Goal: Navigation & Orientation: Find specific page/section

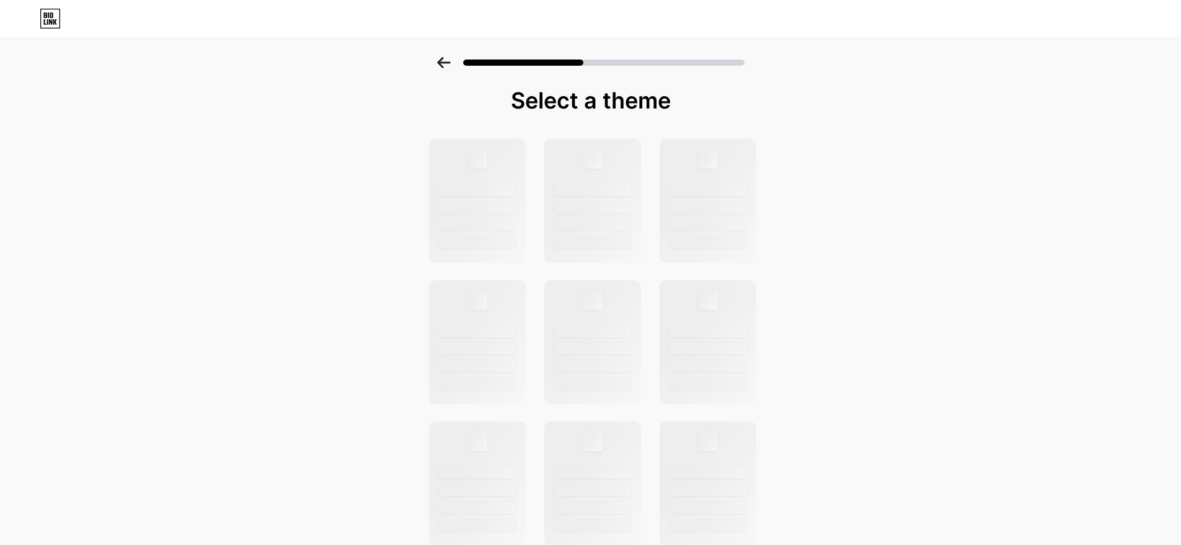
click at [51, 17] on icon at bounding box center [50, 19] width 21 height 20
click at [539, 240] on div at bounding box center [590, 484] width 341 height 692
click at [478, 196] on div at bounding box center [477, 201] width 100 height 128
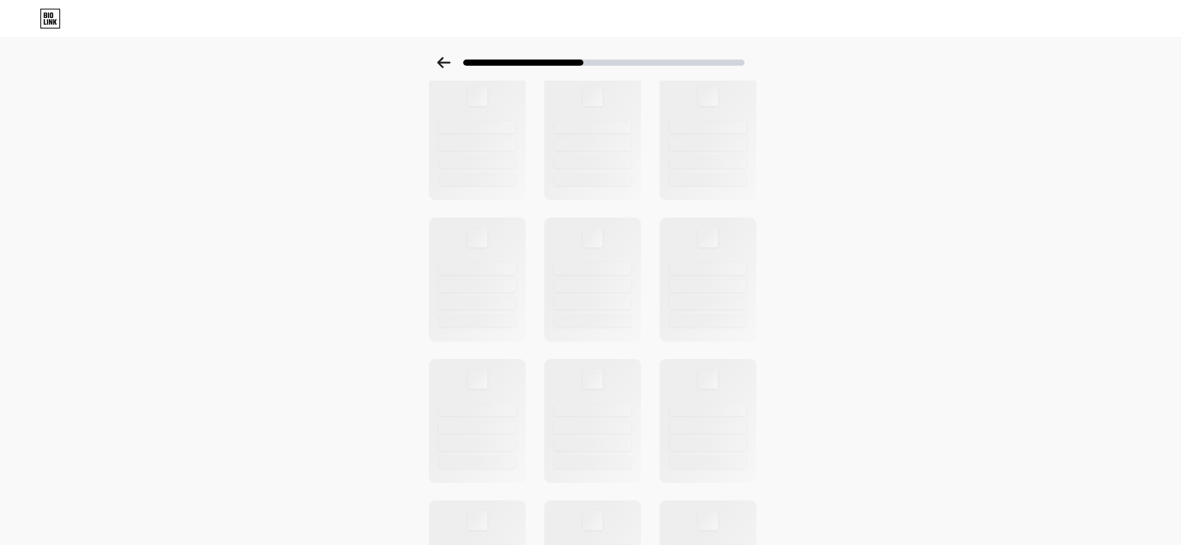
scroll to position [149, 0]
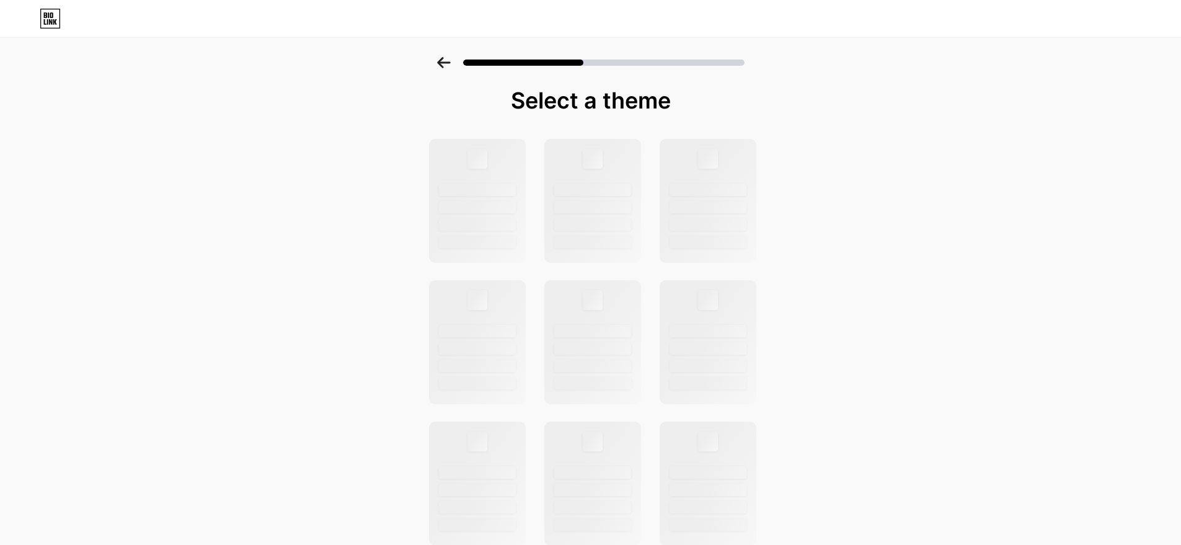
click at [451, 64] on icon at bounding box center [444, 62] width 14 height 11
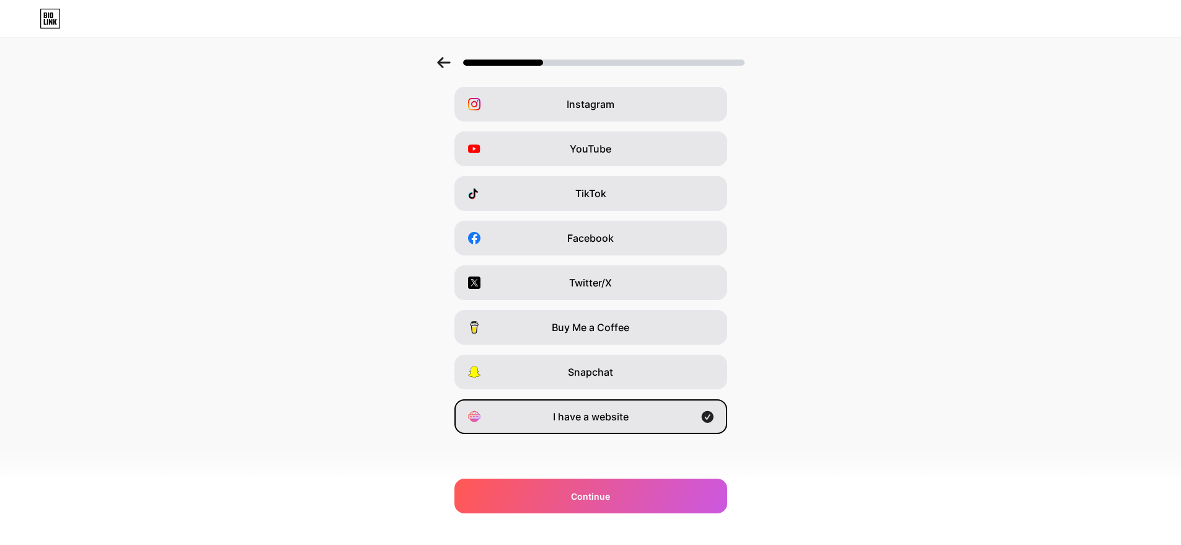
scroll to position [51, 0]
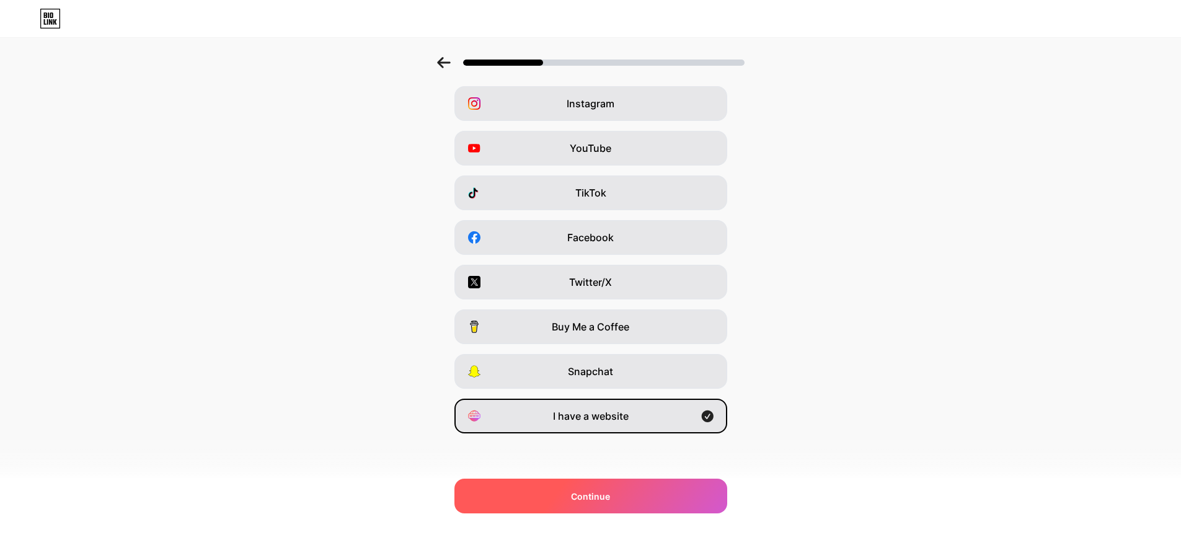
click at [638, 495] on div "Continue" at bounding box center [590, 495] width 273 height 35
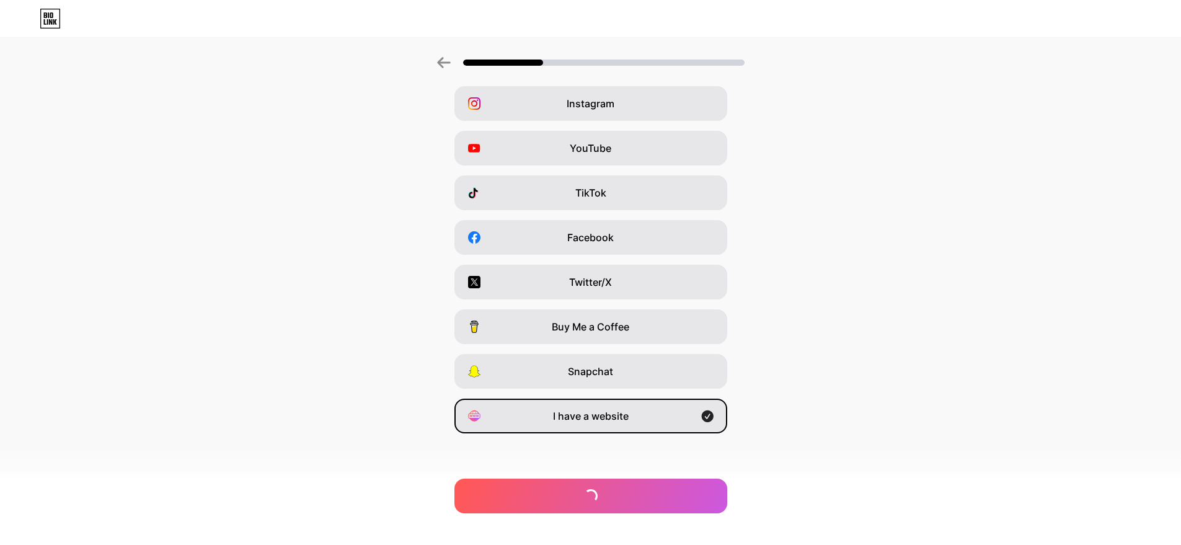
scroll to position [0, 0]
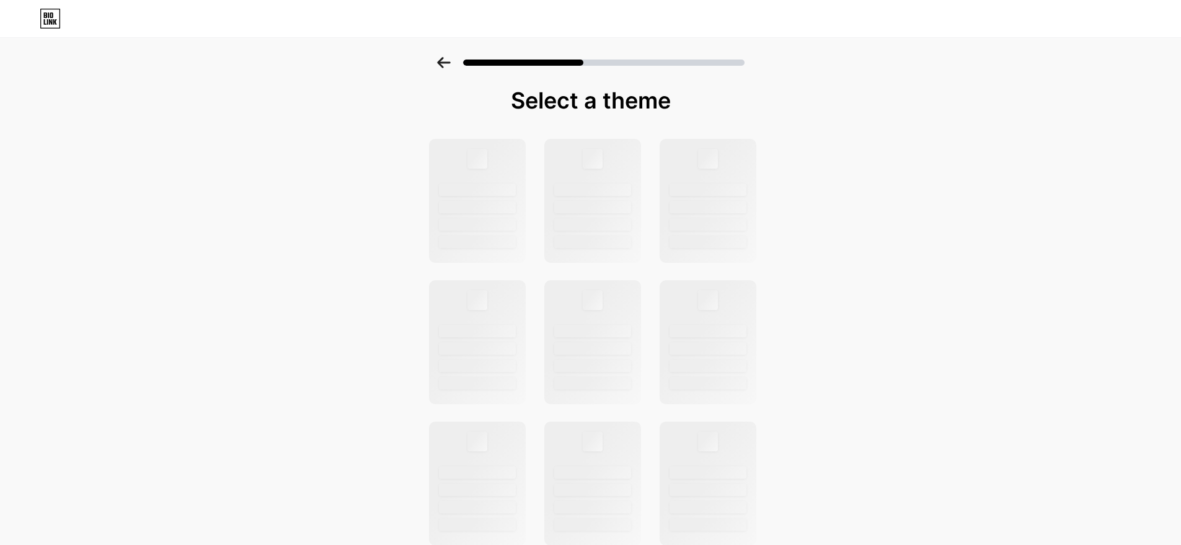
click at [446, 68] on div at bounding box center [590, 58] width 1181 height 43
click at [448, 54] on div at bounding box center [590, 58] width 1181 height 43
click at [447, 60] on icon at bounding box center [444, 62] width 14 height 11
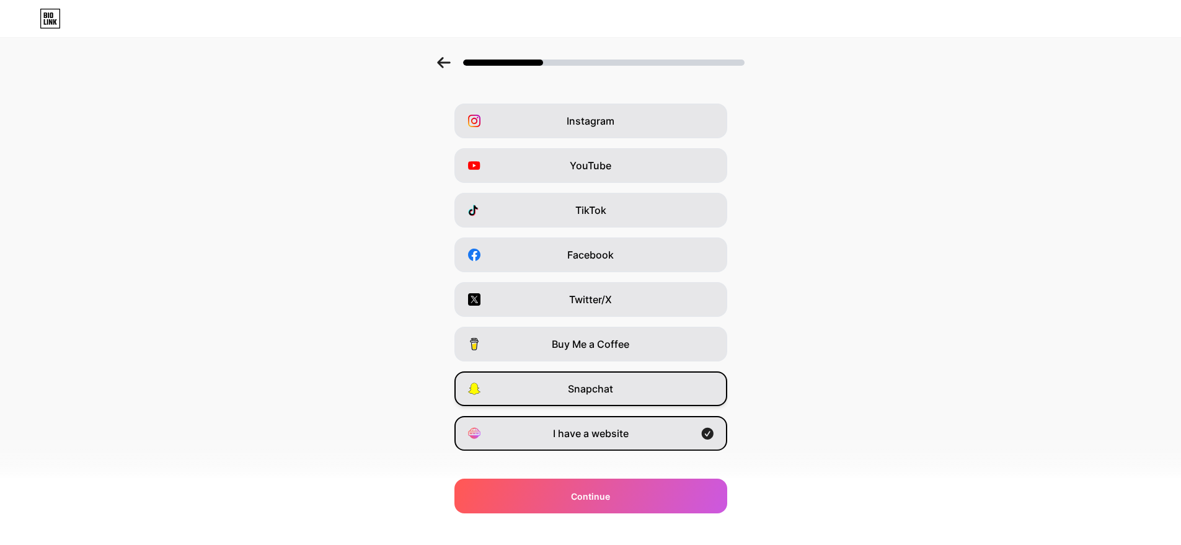
scroll to position [51, 0]
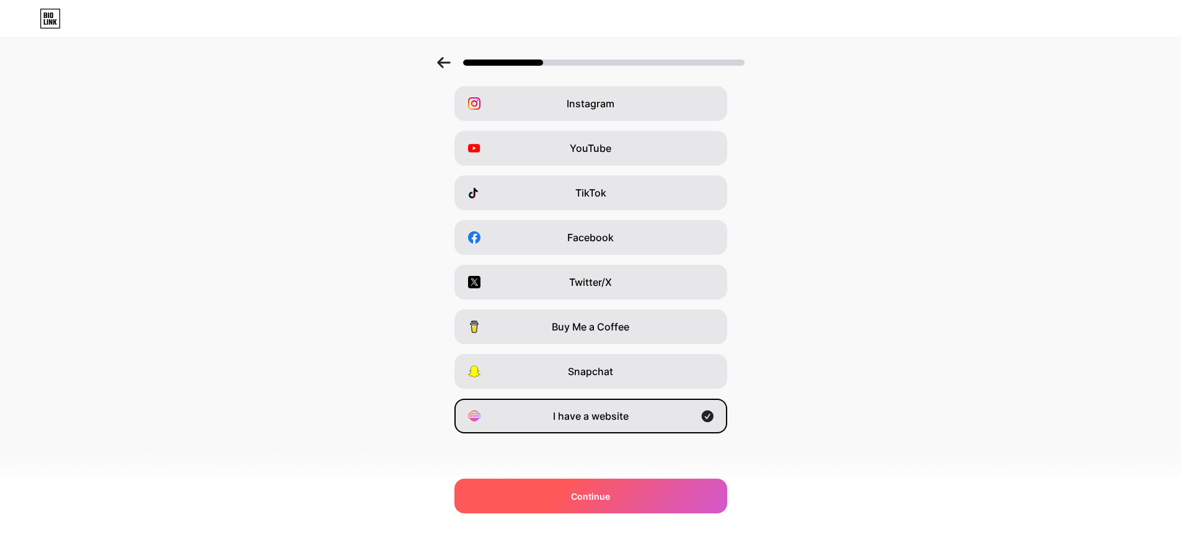
click at [635, 497] on div "Continue" at bounding box center [590, 495] width 273 height 35
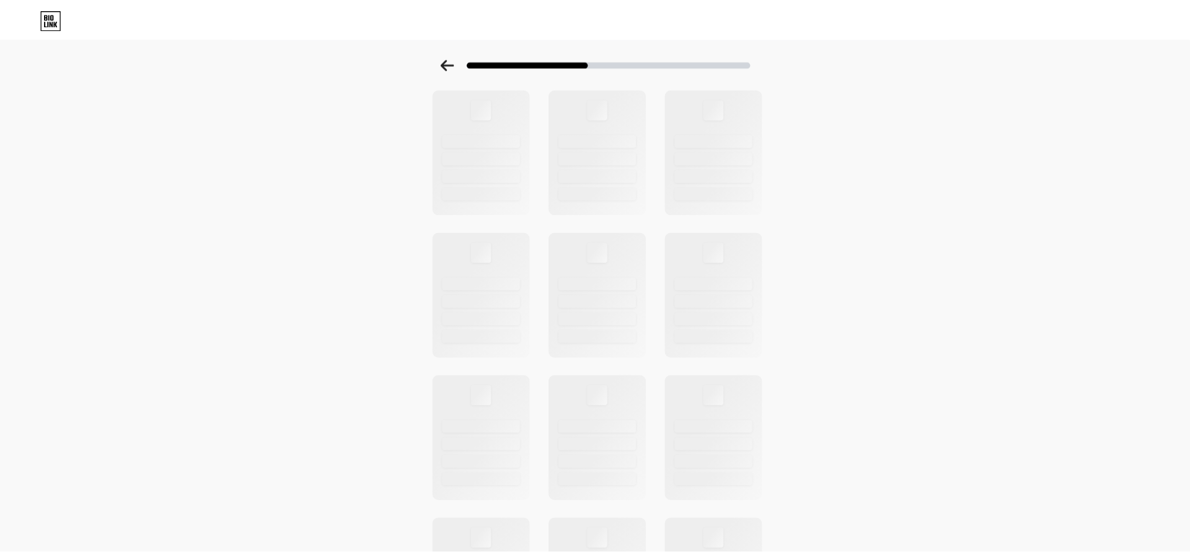
scroll to position [0, 0]
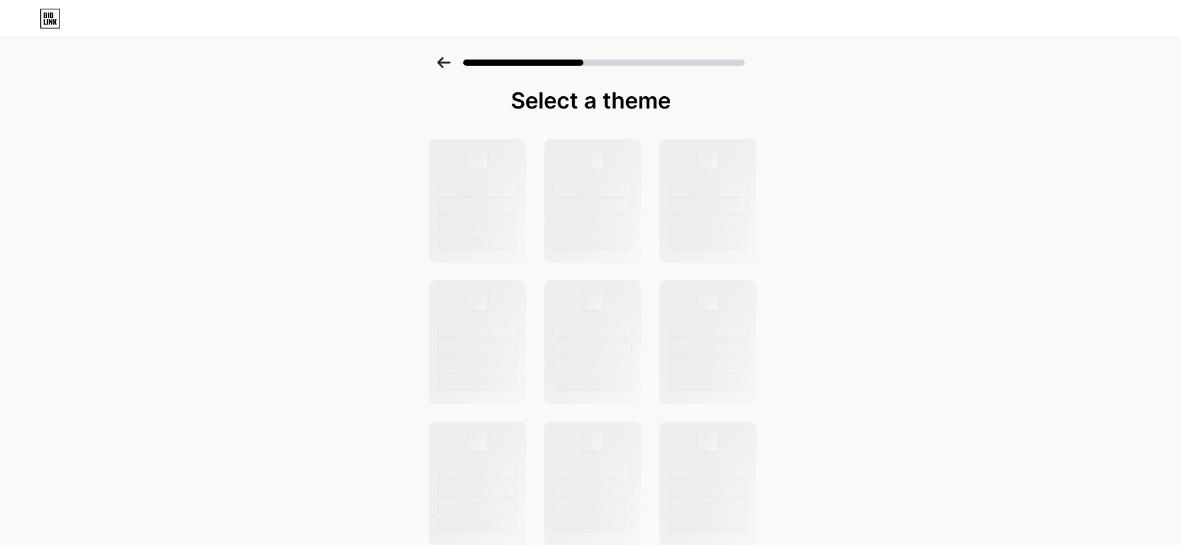
click at [53, 15] on icon at bounding box center [51, 15] width 3 height 6
click at [54, 25] on icon at bounding box center [50, 19] width 21 height 20
click at [45, 15] on icon at bounding box center [45, 15] width 3 height 6
